Goal: Task Accomplishment & Management: Manage account settings

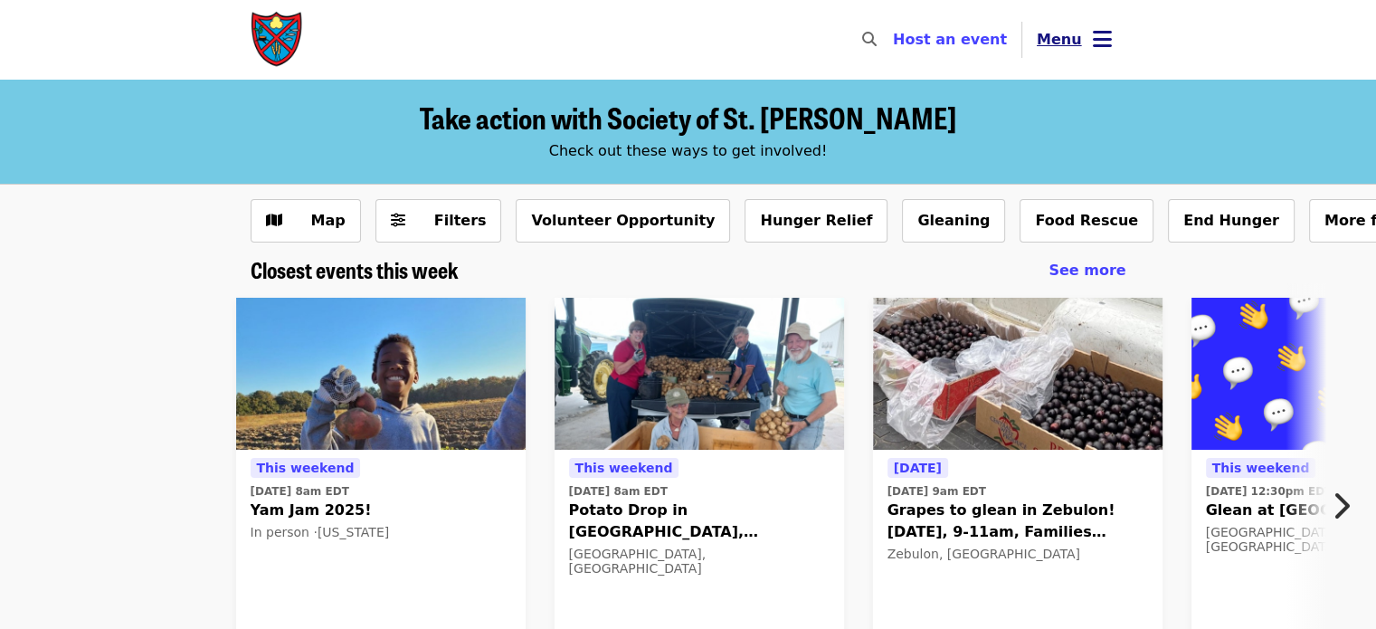
click at [1078, 33] on button "Menu" at bounding box center [1074, 39] width 104 height 43
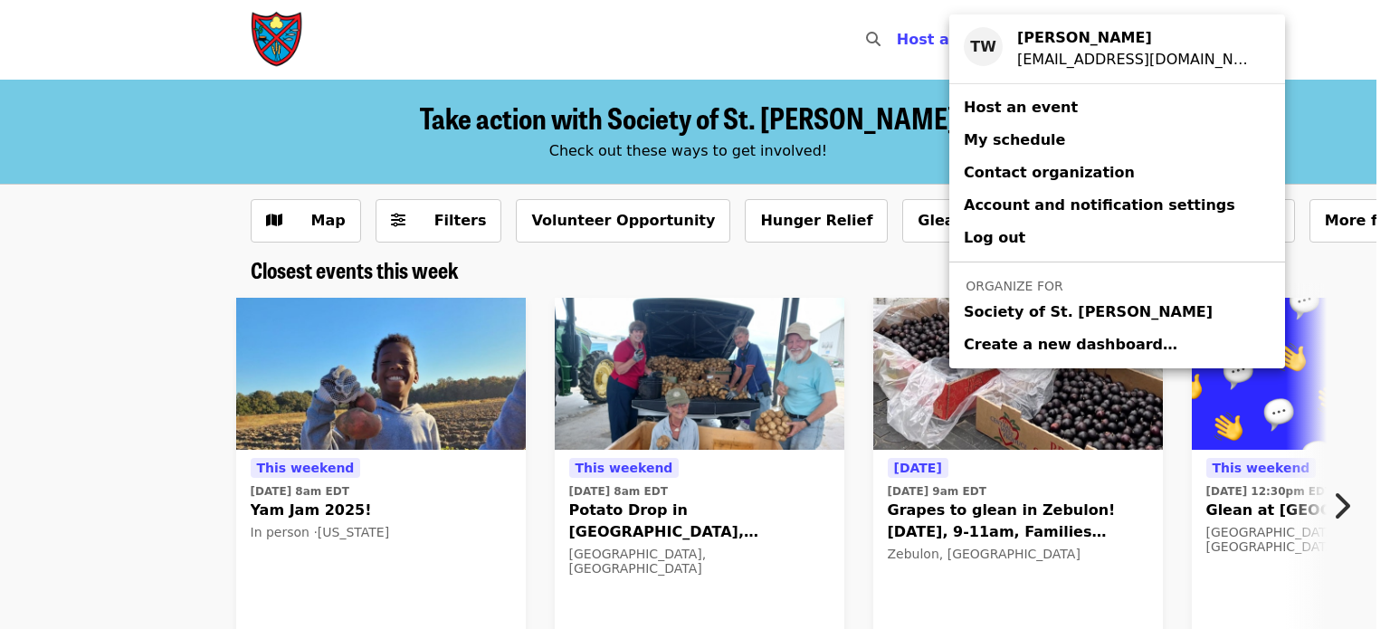
click at [1007, 306] on span "Society of St. [PERSON_NAME]" at bounding box center [1087, 312] width 249 height 22
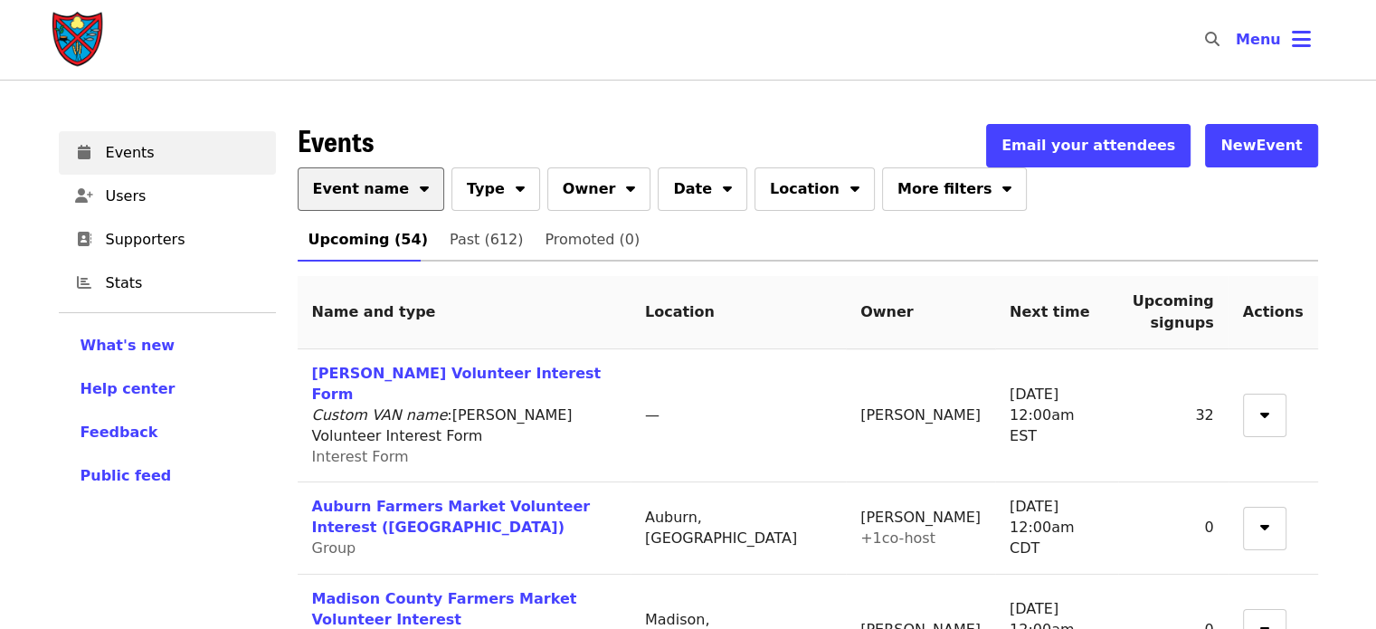
click at [398, 192] on button "Event name" at bounding box center [371, 188] width 147 height 43
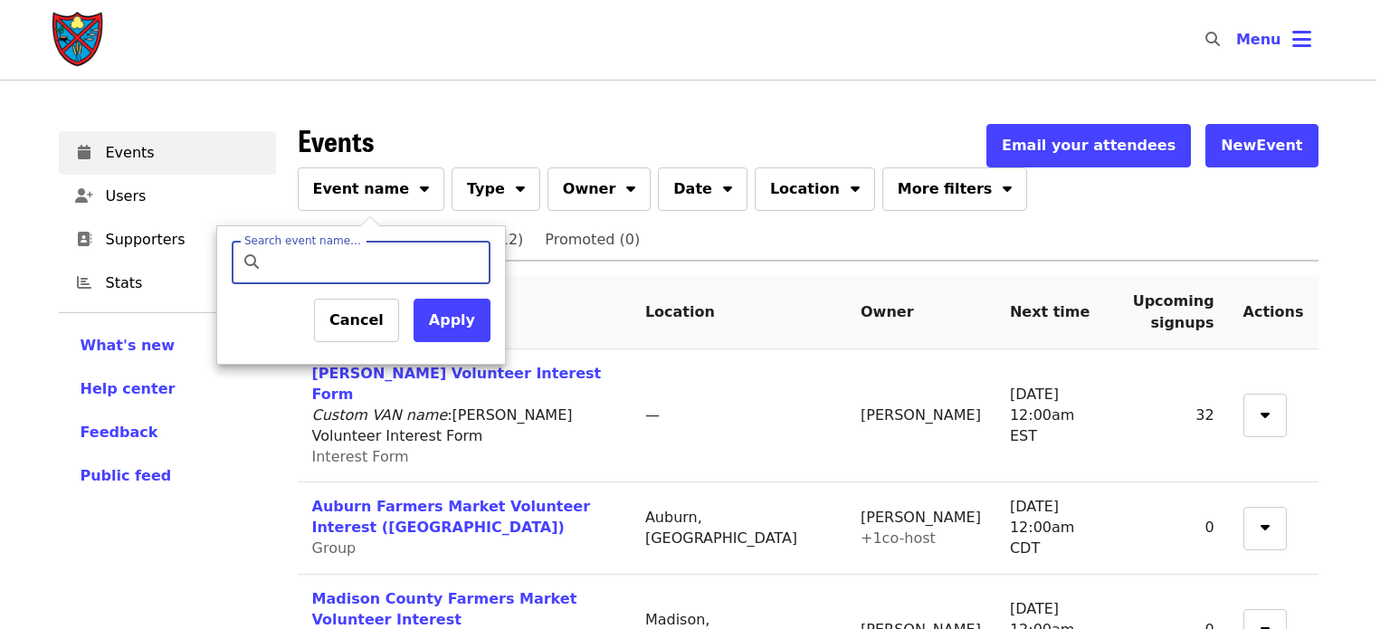
click at [349, 260] on input "Search event name…" at bounding box center [376, 262] width 213 height 43
type input "****"
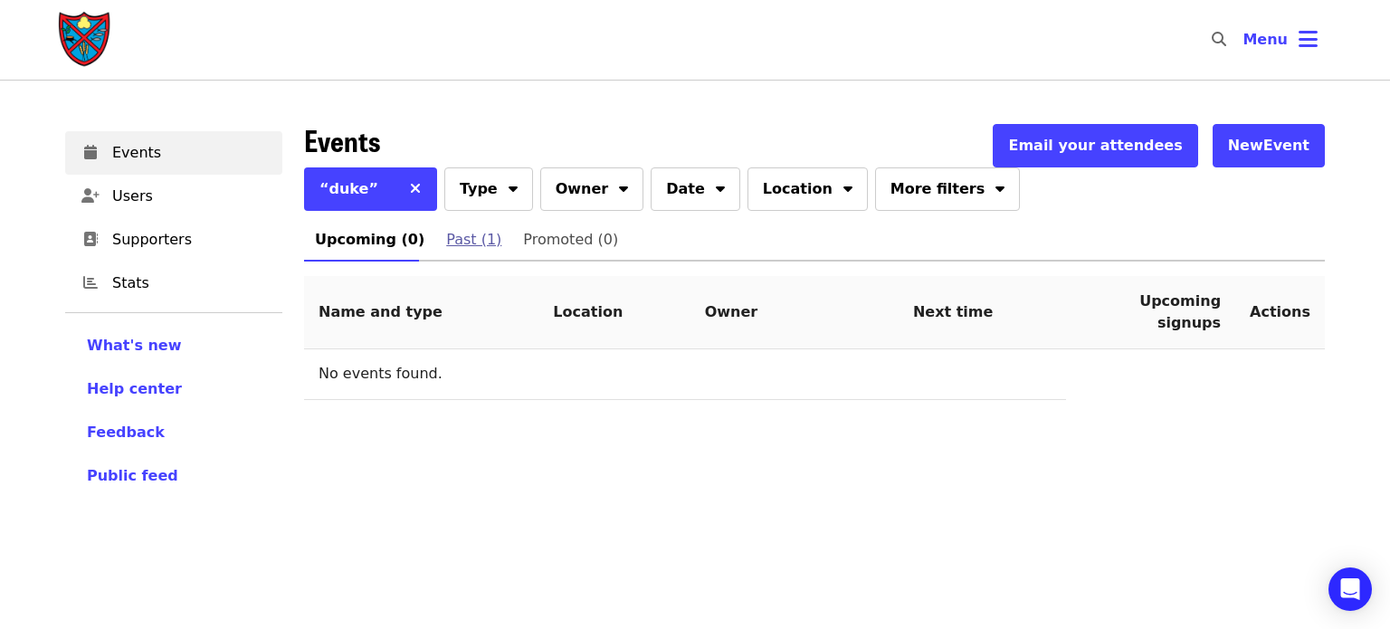
click at [463, 227] on span "Past (1)" at bounding box center [473, 239] width 55 height 25
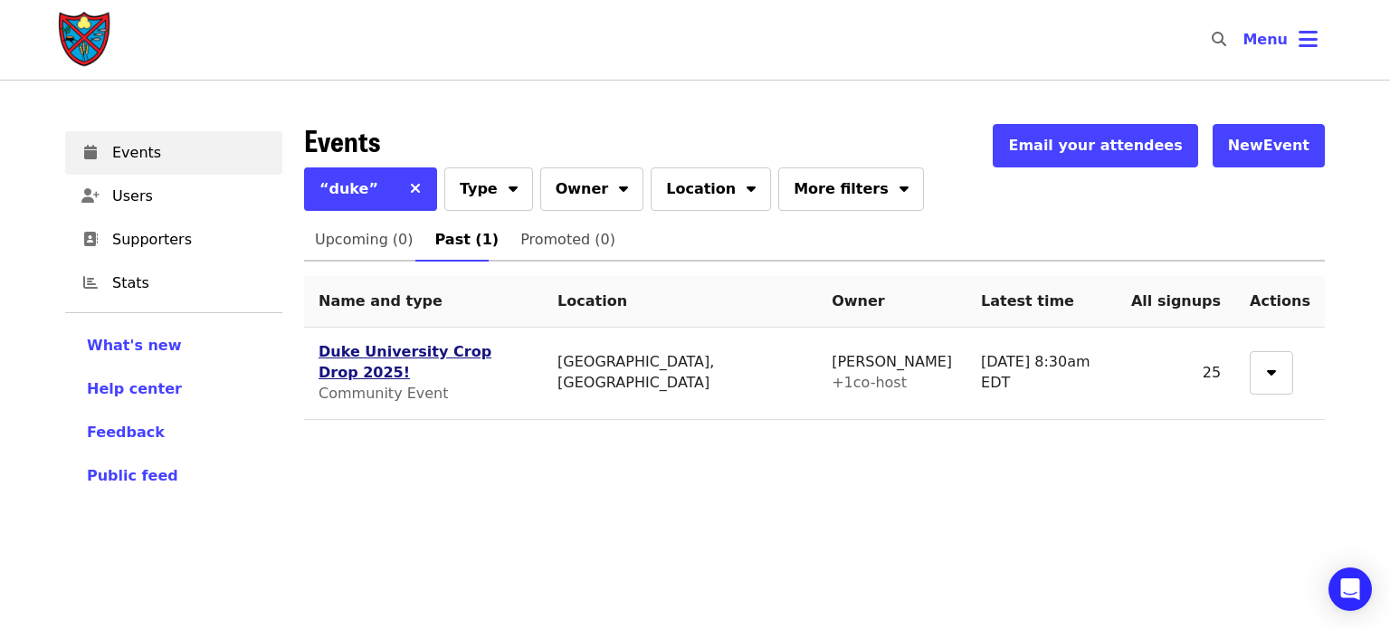
click at [378, 358] on link "Duke University Crop Drop 2025!" at bounding box center [404, 362] width 173 height 38
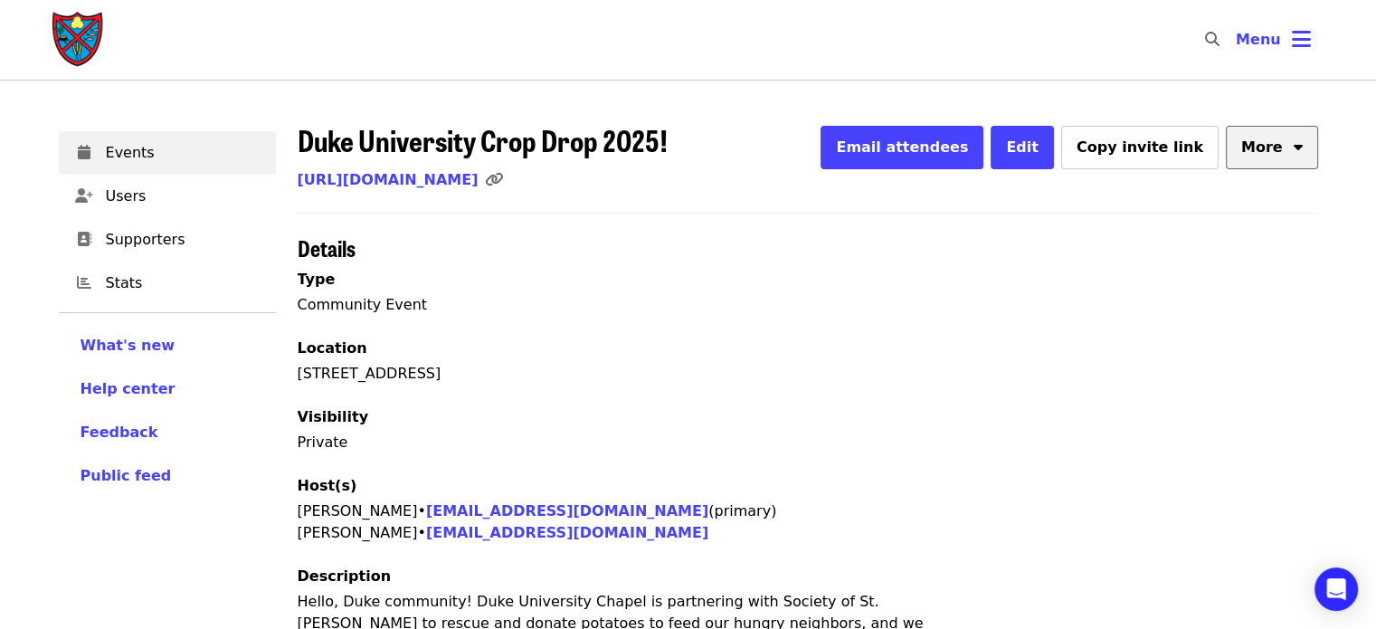
click at [1288, 149] on button "More" at bounding box center [1272, 147] width 92 height 43
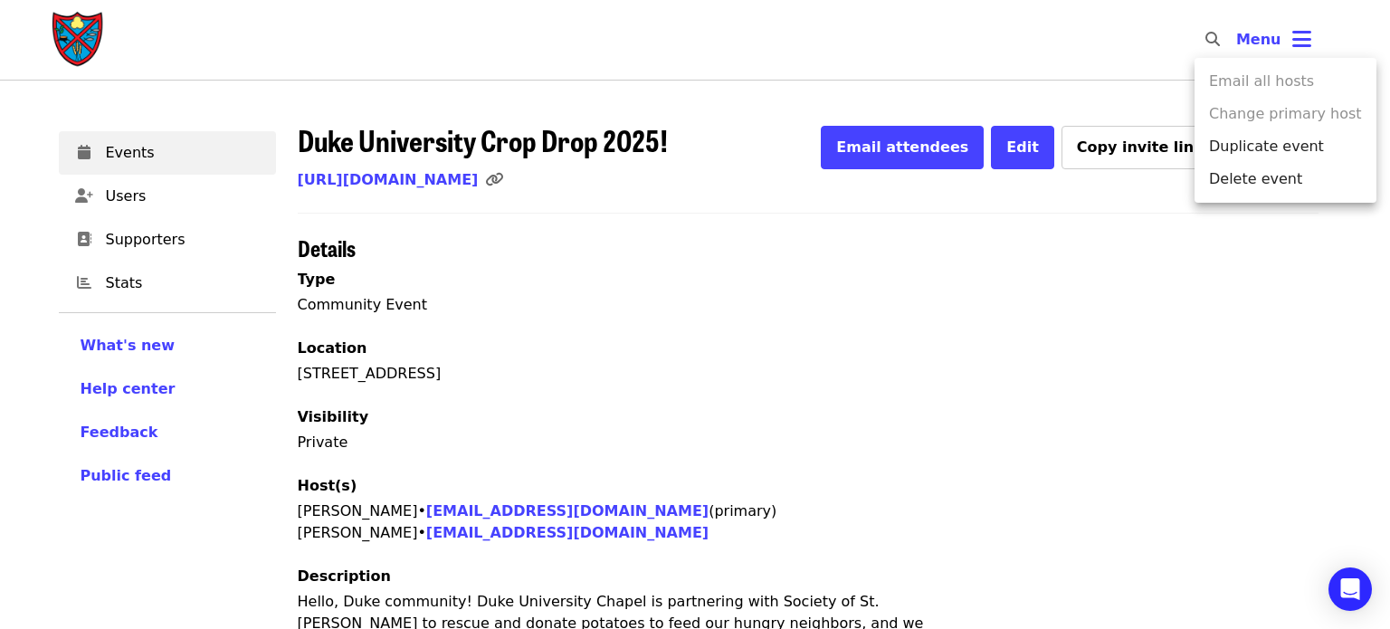
click at [1068, 252] on div "Menu" at bounding box center [695, 314] width 1390 height 629
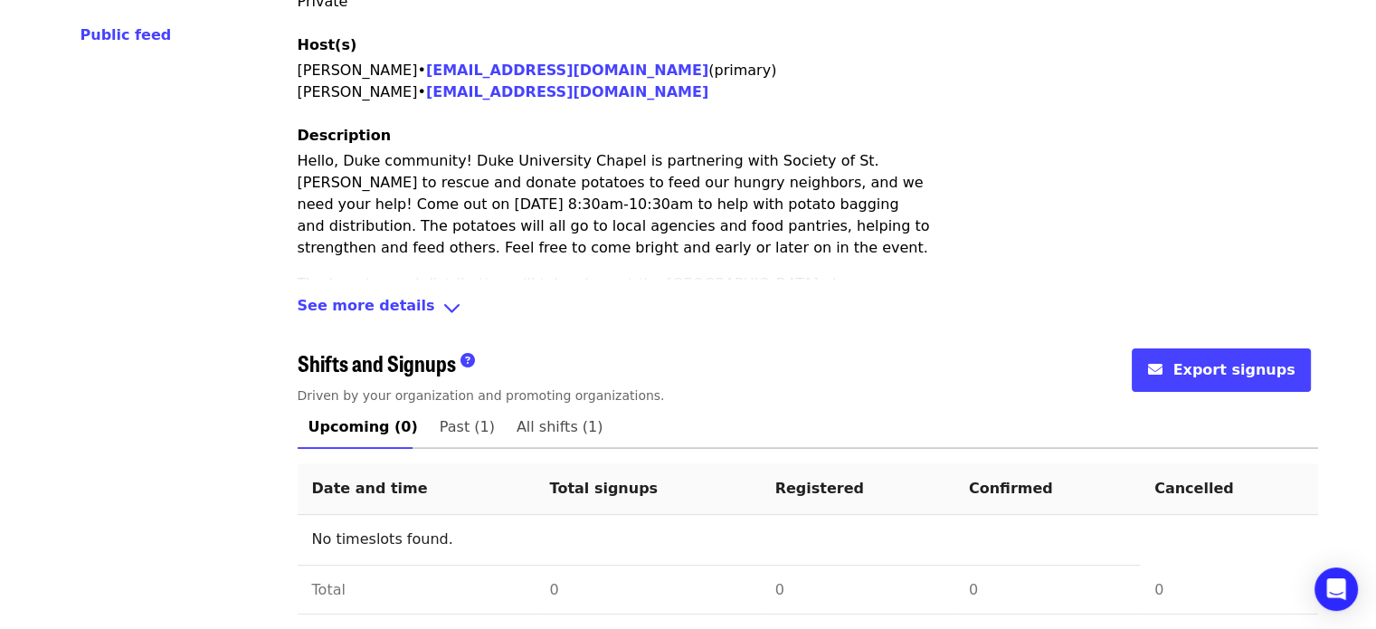
scroll to position [449, 0]
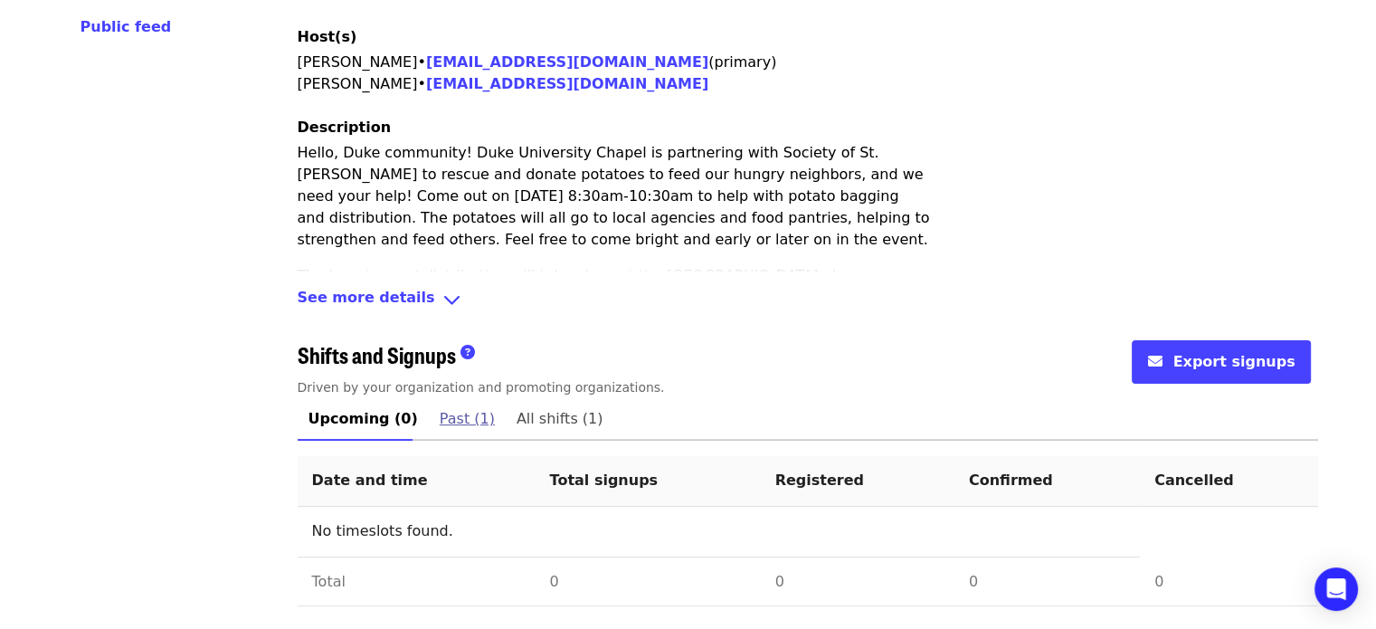
click at [450, 429] on span "Past (1)" at bounding box center [467, 418] width 55 height 25
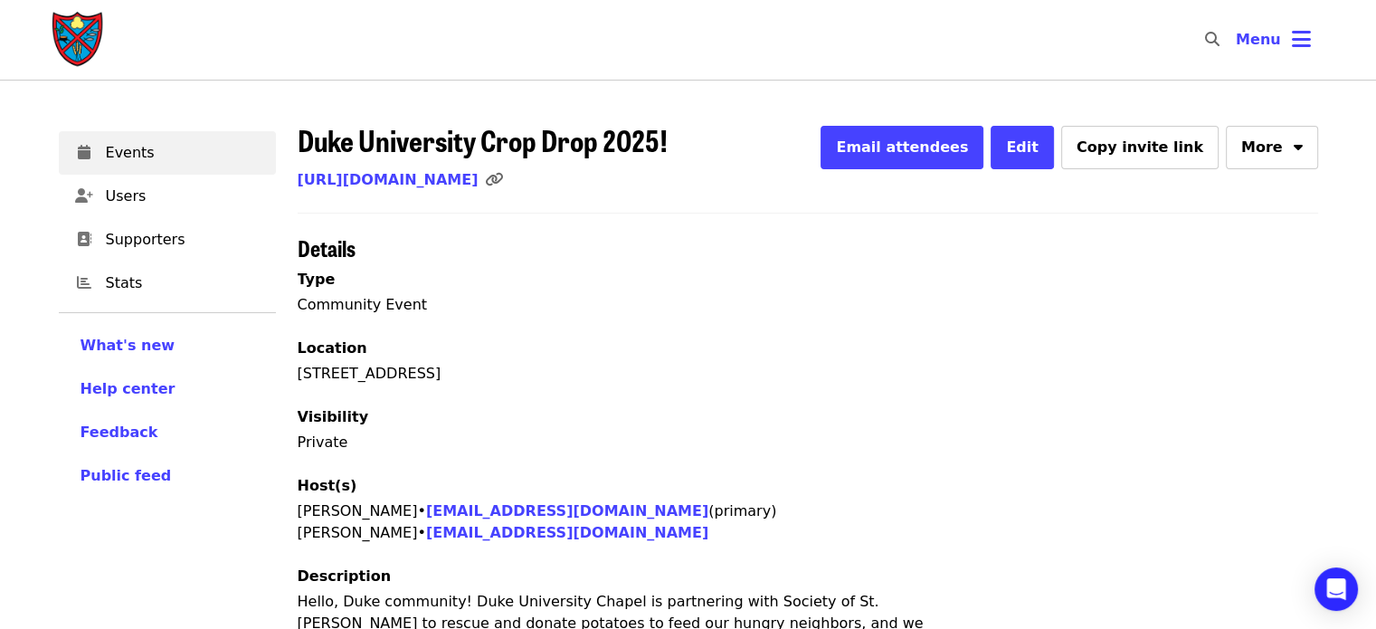
scroll to position [470, 0]
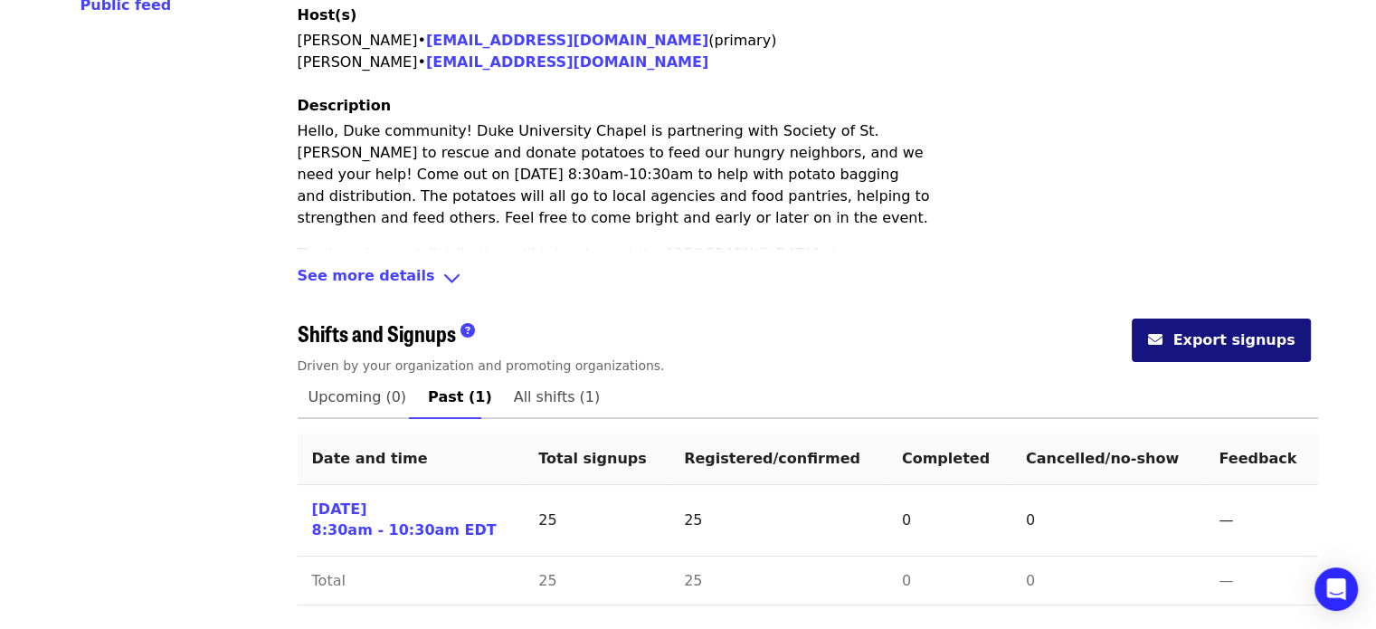
click at [1197, 328] on button "Export signups" at bounding box center [1221, 339] width 178 height 43
